Goal: Complete application form

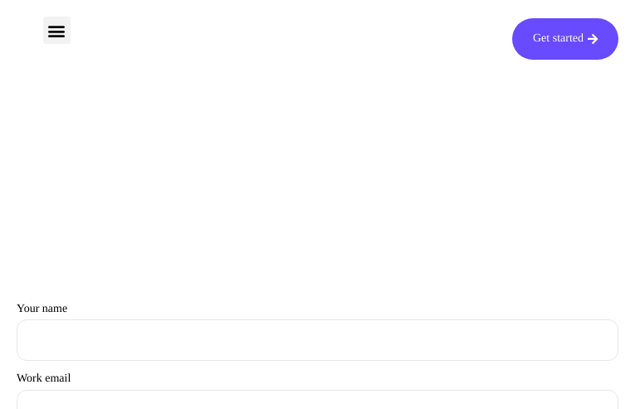
type input "gCyYCqiVjr"
type input "[EMAIL_ADDRESS][DOMAIN_NAME]"
type input "KPMbowIQNwfhlY"
type input "KkiwquhFhg"
type input "[EMAIL_ADDRESS][DOMAIN_NAME]"
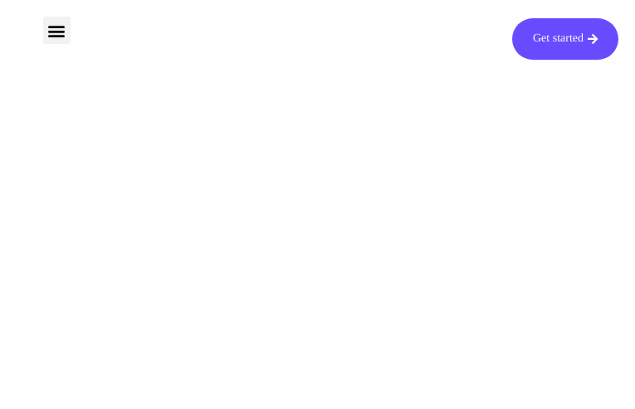
type input "NcnnctVnO"
